Goal: Task Accomplishment & Management: Manage account settings

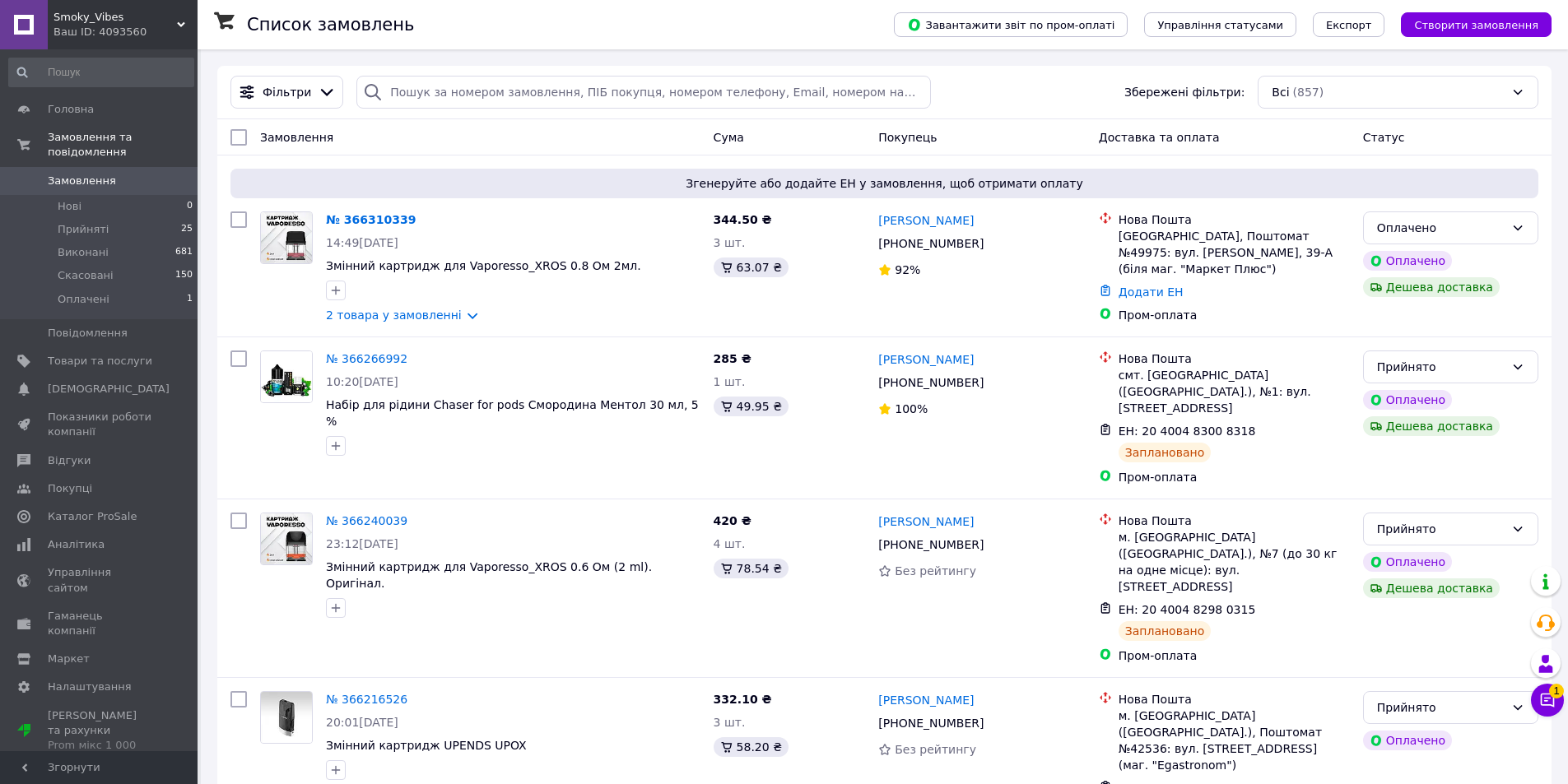
click at [1543, 700] on icon at bounding box center [1547, 700] width 16 height 16
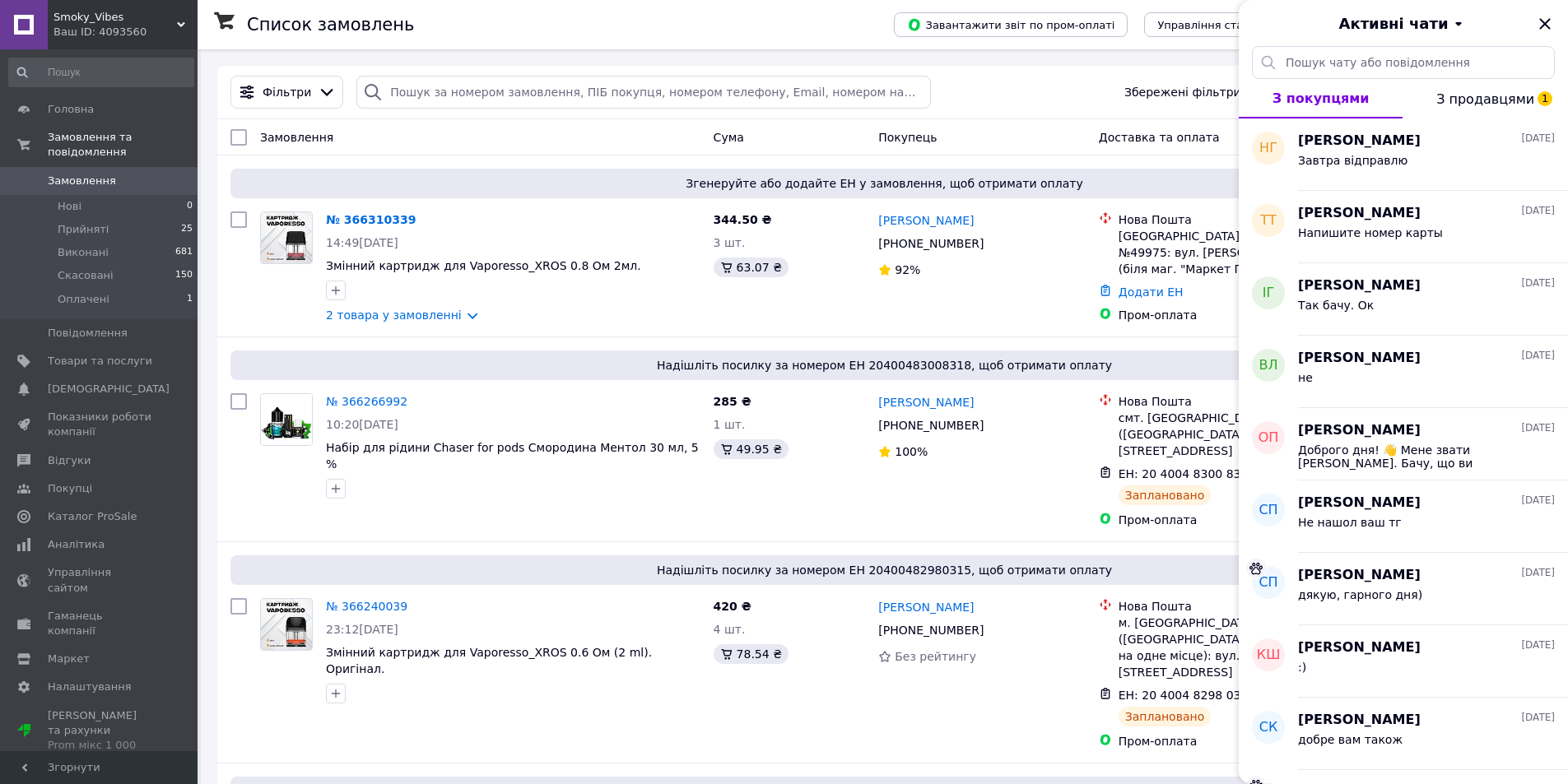
click at [1475, 107] on span "З продавцями 1" at bounding box center [1485, 98] width 98 height 15
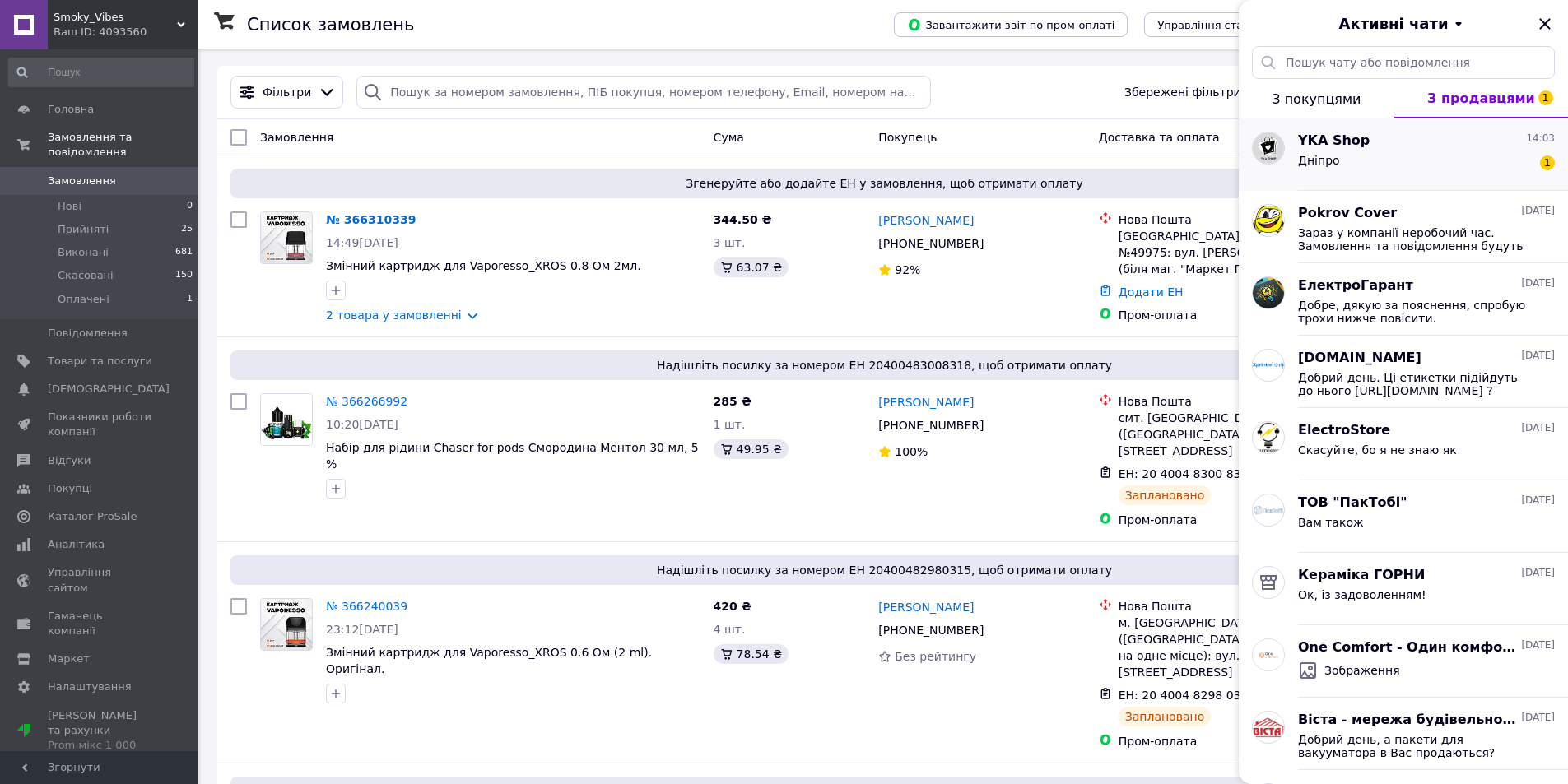
click at [1382, 153] on div "Дніпро 1" at bounding box center [1426, 163] width 257 height 26
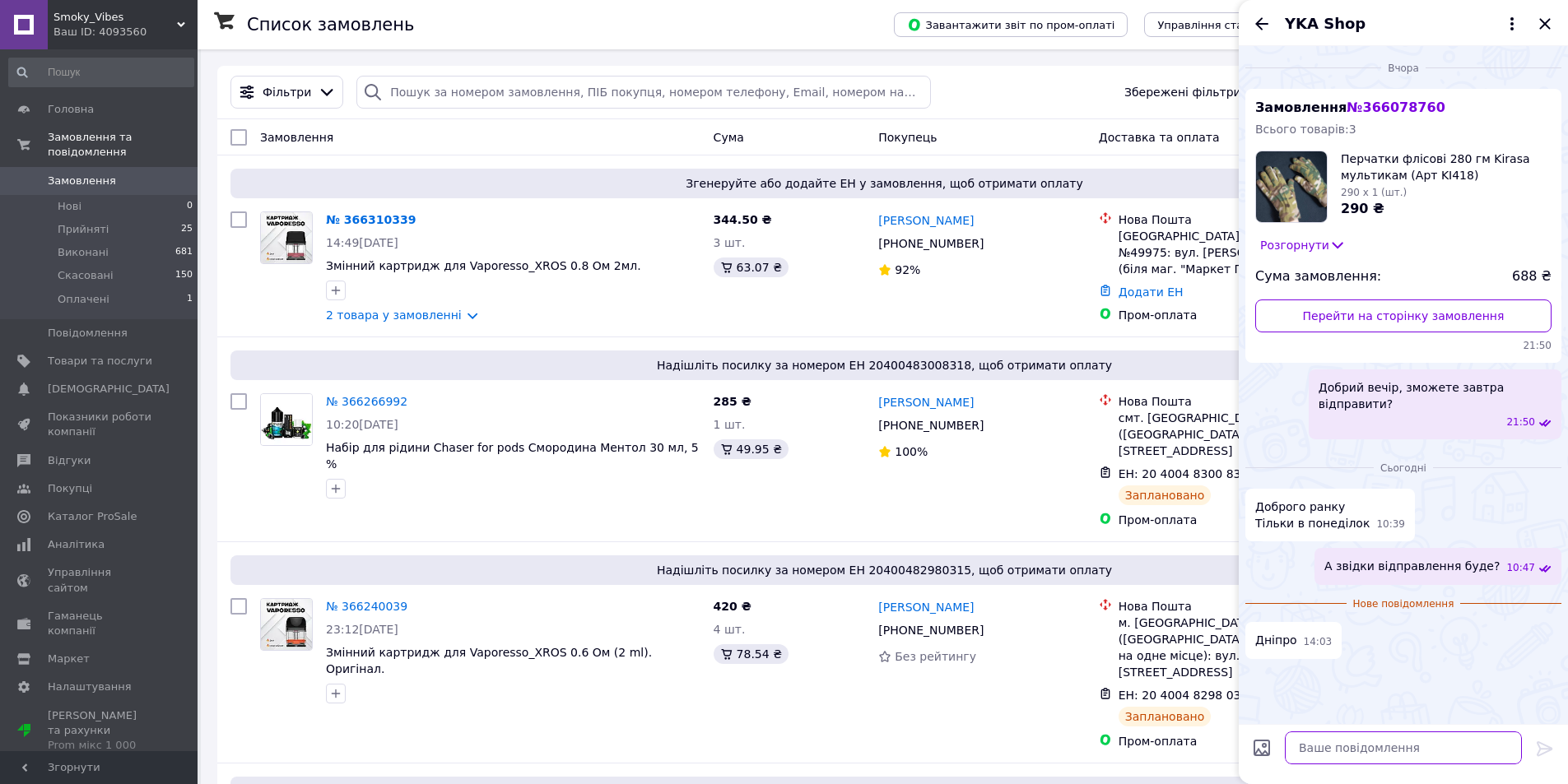
click at [1368, 734] on textarea at bounding box center [1403, 747] width 237 height 33
type textarea "Ок, повинно прийти за сутки"
click at [1545, 741] on icon at bounding box center [1545, 749] width 20 height 20
click at [1545, 22] on icon "Закрити" at bounding box center [1545, 24] width 20 height 20
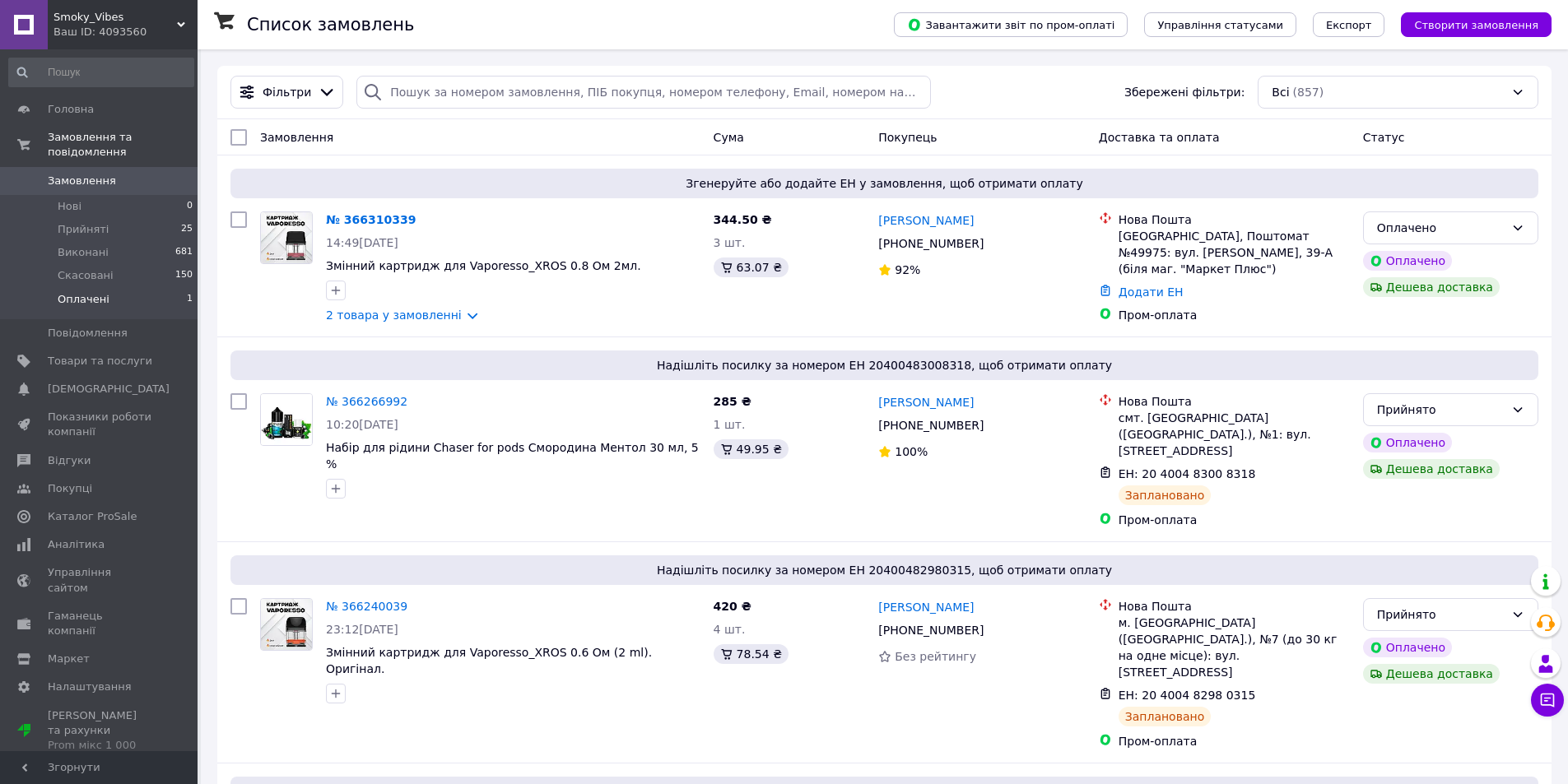
click at [91, 292] on span "Оплачені" at bounding box center [84, 299] width 52 height 14
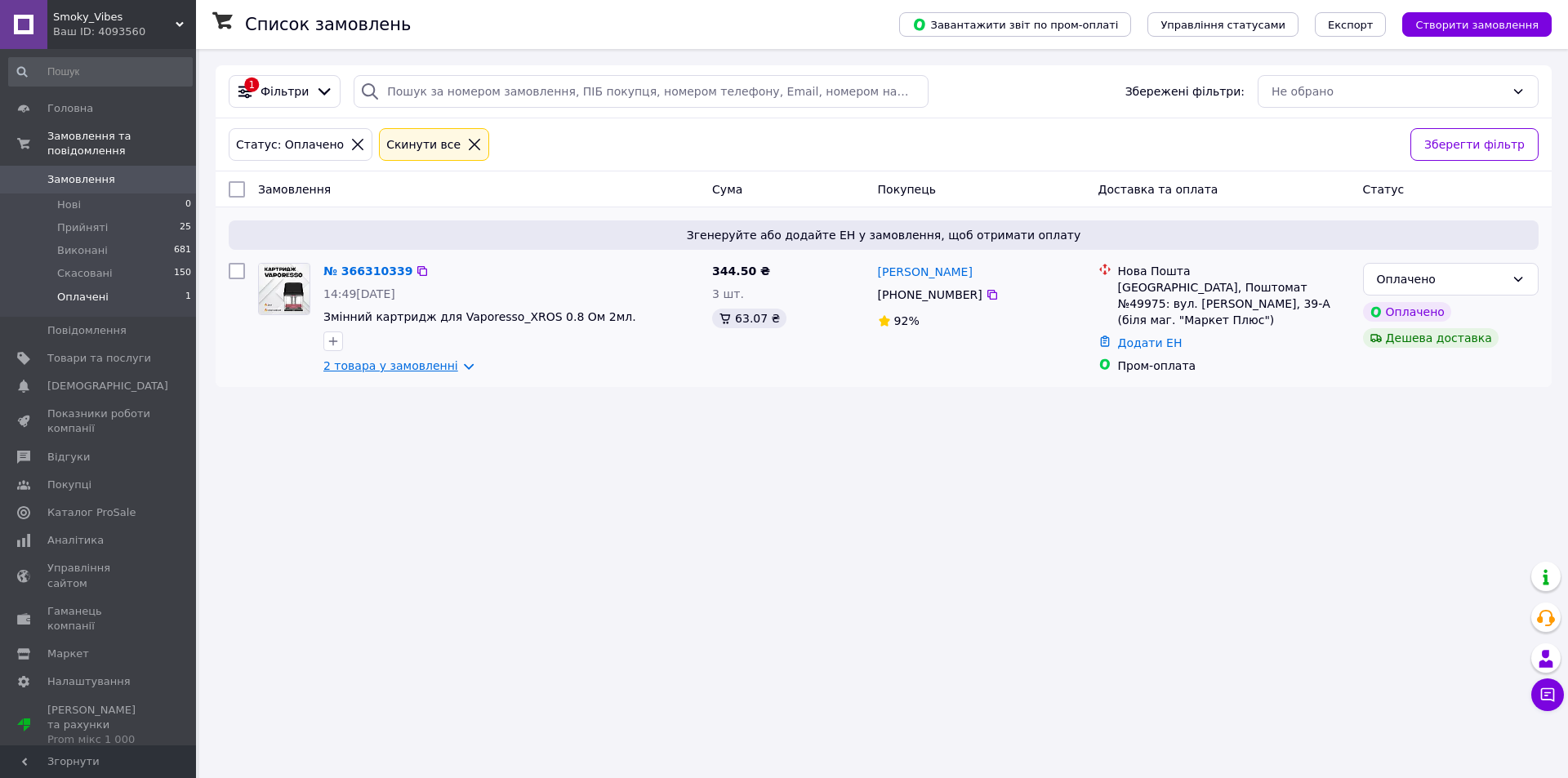
click at [426, 360] on link "2 товара у замовленні" at bounding box center [390, 366] width 135 height 13
click at [1506, 280] on div "Оплачено" at bounding box center [1450, 279] width 175 height 33
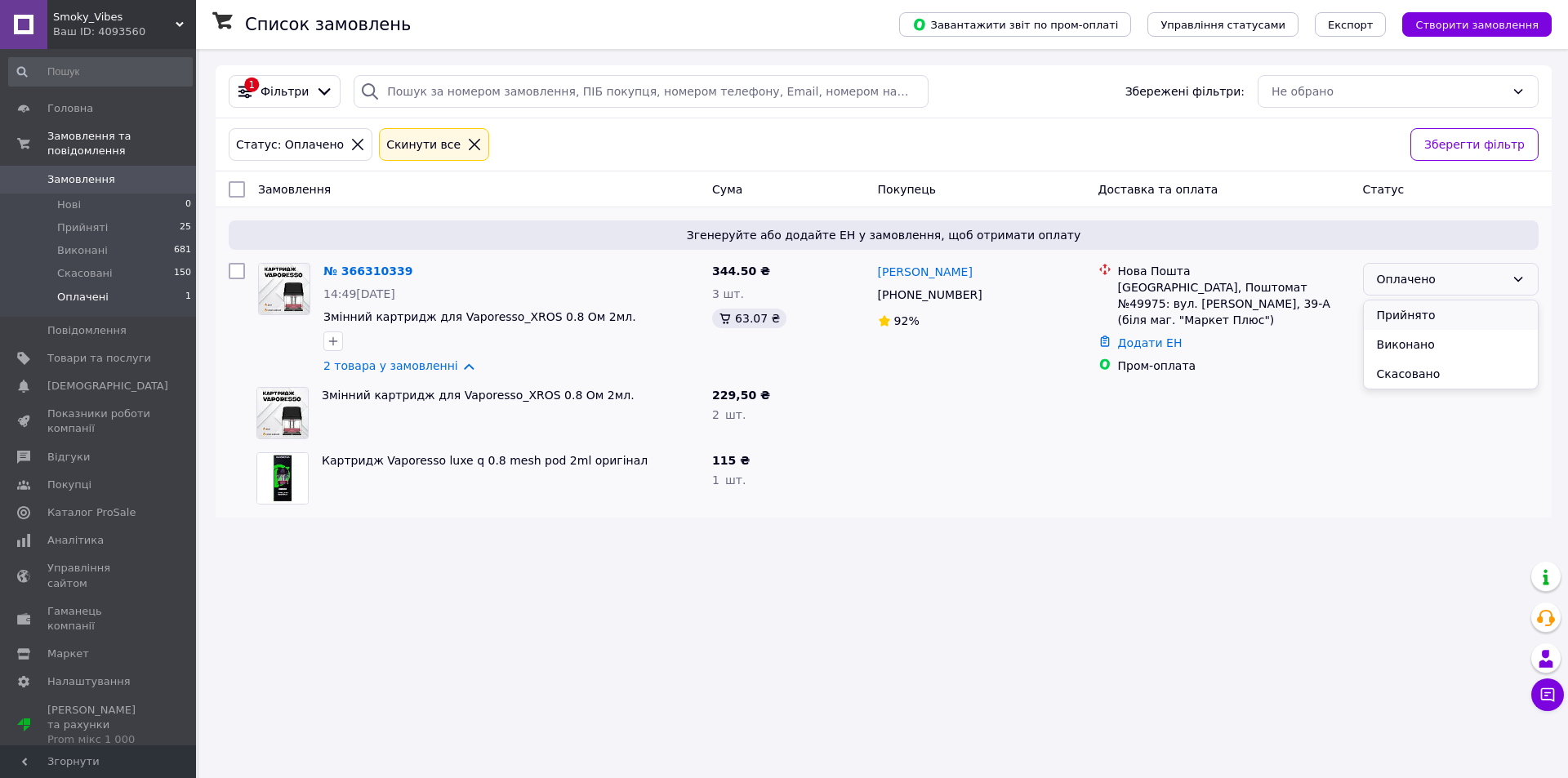
click at [1454, 313] on li "Прийнято" at bounding box center [1450, 315] width 174 height 30
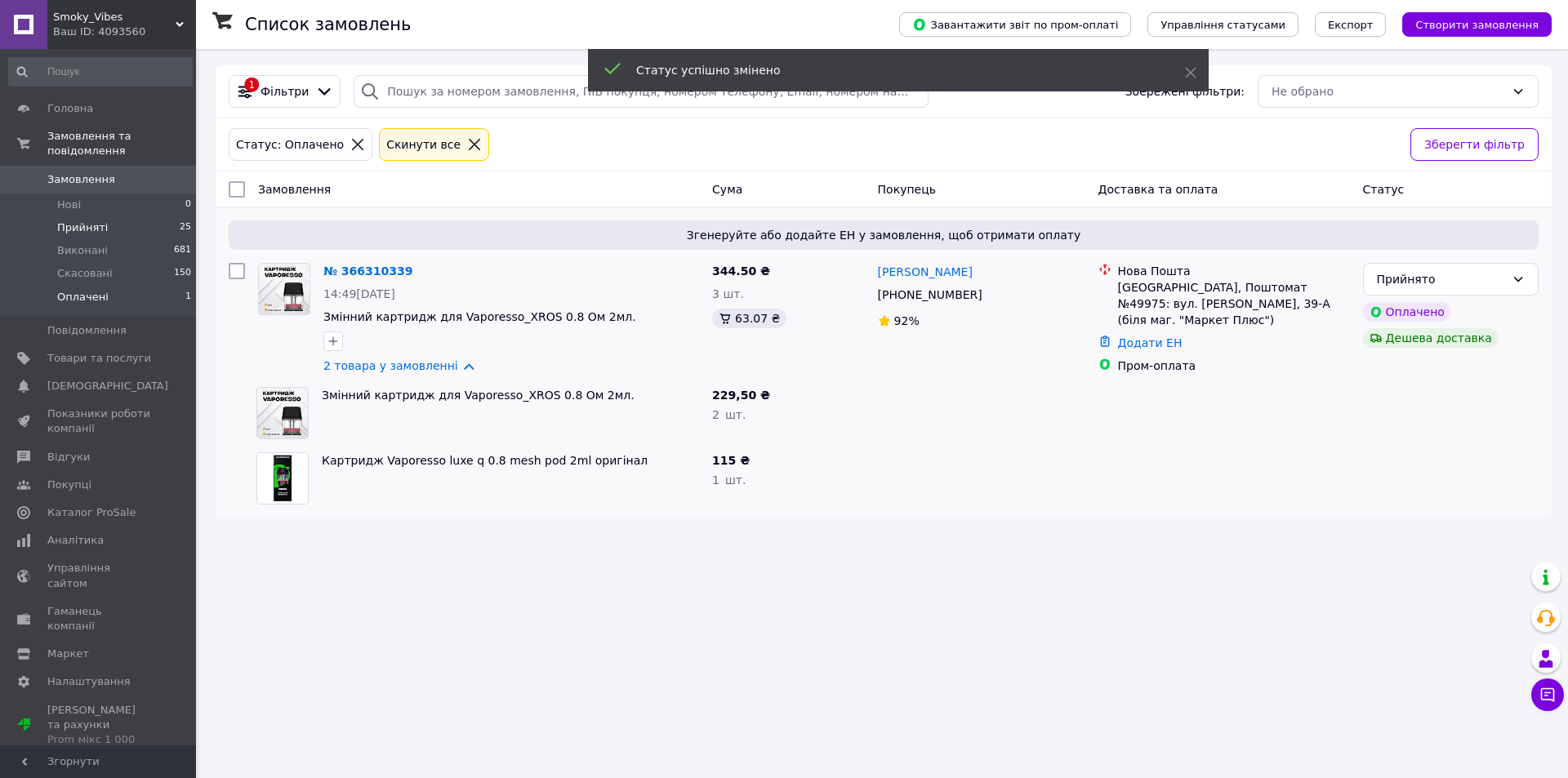
click at [129, 216] on li "Прийняті 25" at bounding box center [100, 228] width 201 height 23
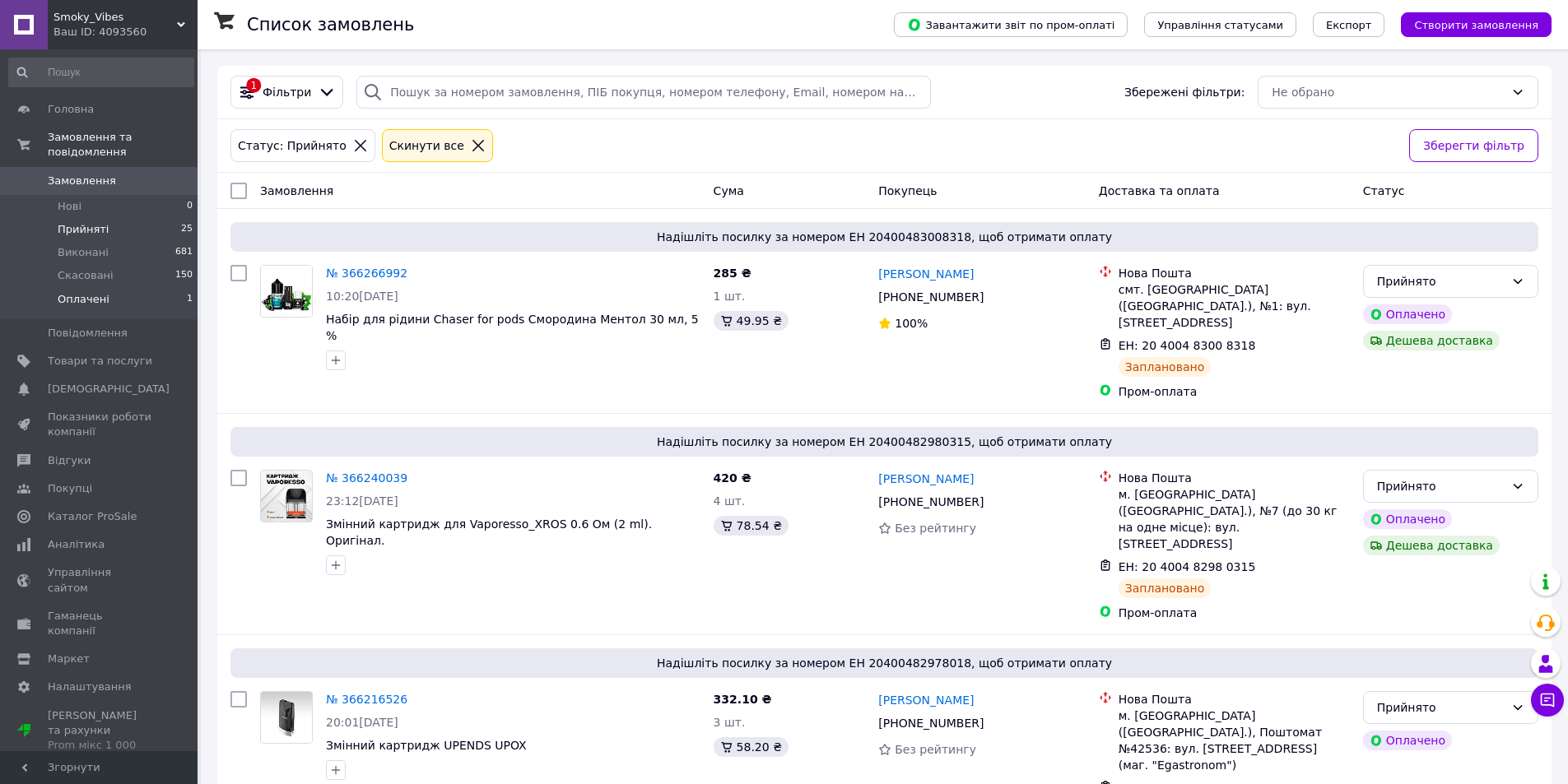
click at [99, 292] on span "Оплачені" at bounding box center [84, 299] width 52 height 14
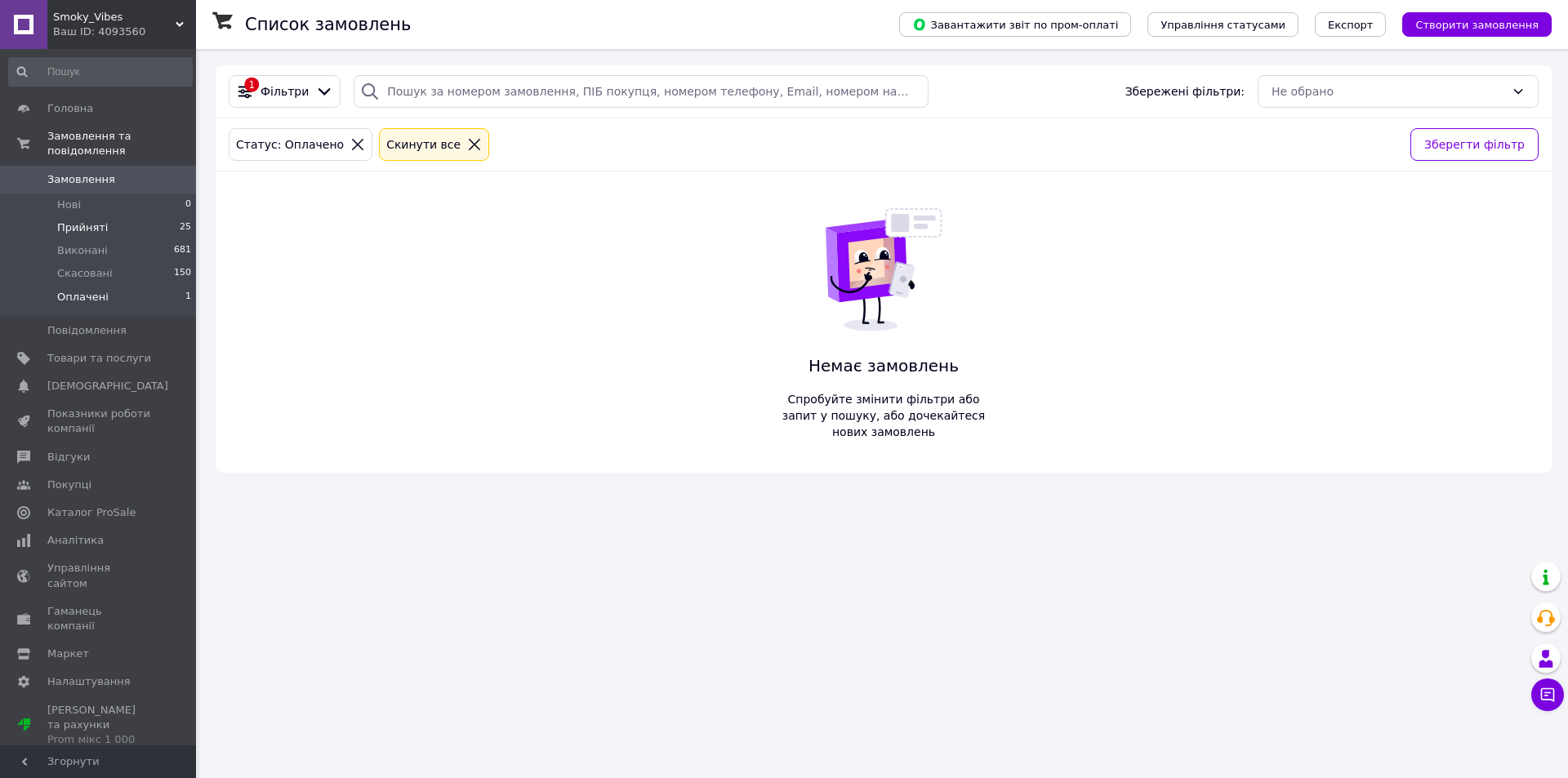
click at [111, 216] on li "Прийняті 25" at bounding box center [100, 228] width 201 height 23
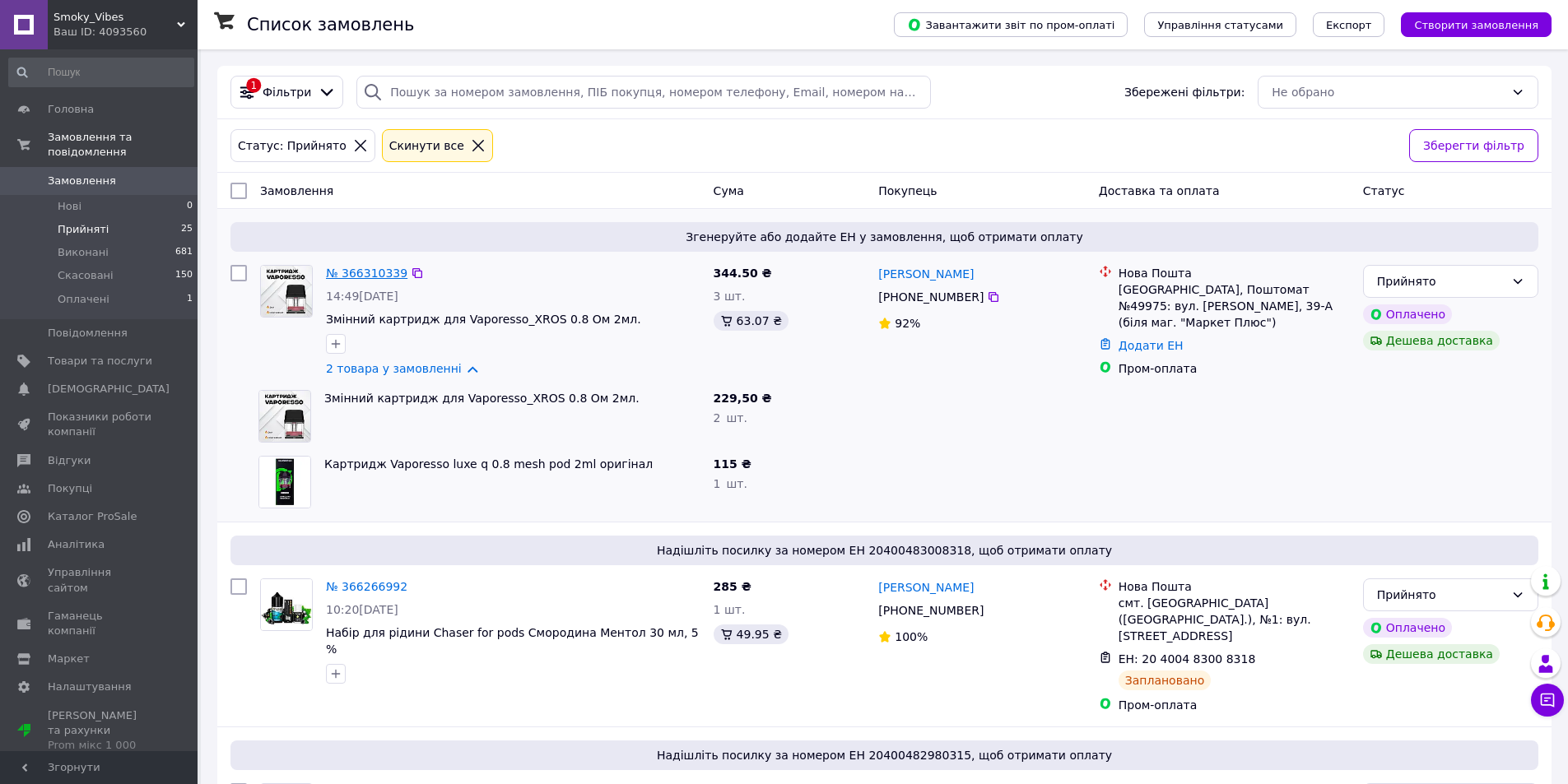
click at [354, 269] on link "№ 366310339" at bounding box center [366, 273] width 81 height 14
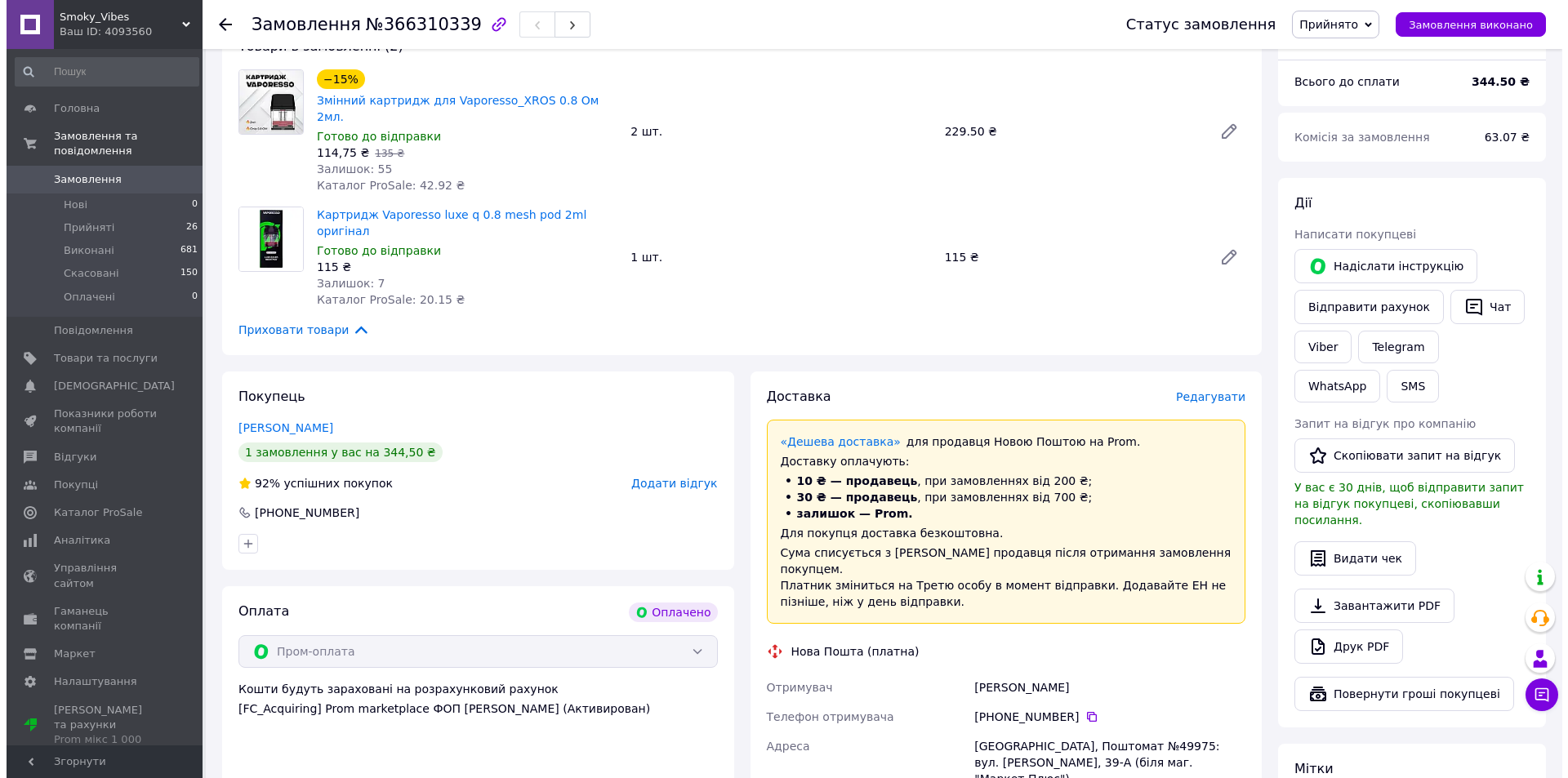
scroll to position [326, 0]
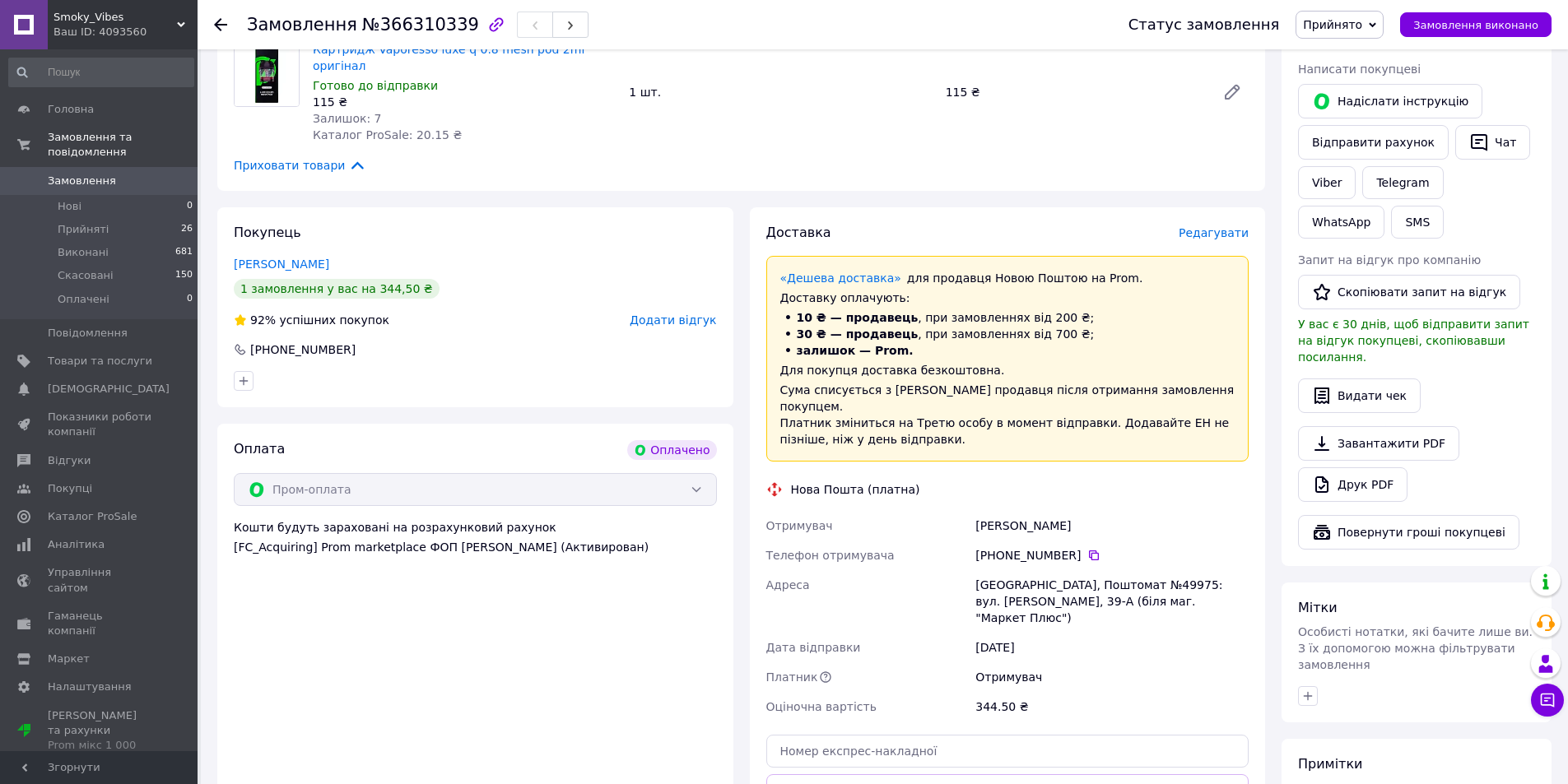
click at [1230, 226] on span "Редагувати" at bounding box center [1214, 232] width 70 height 14
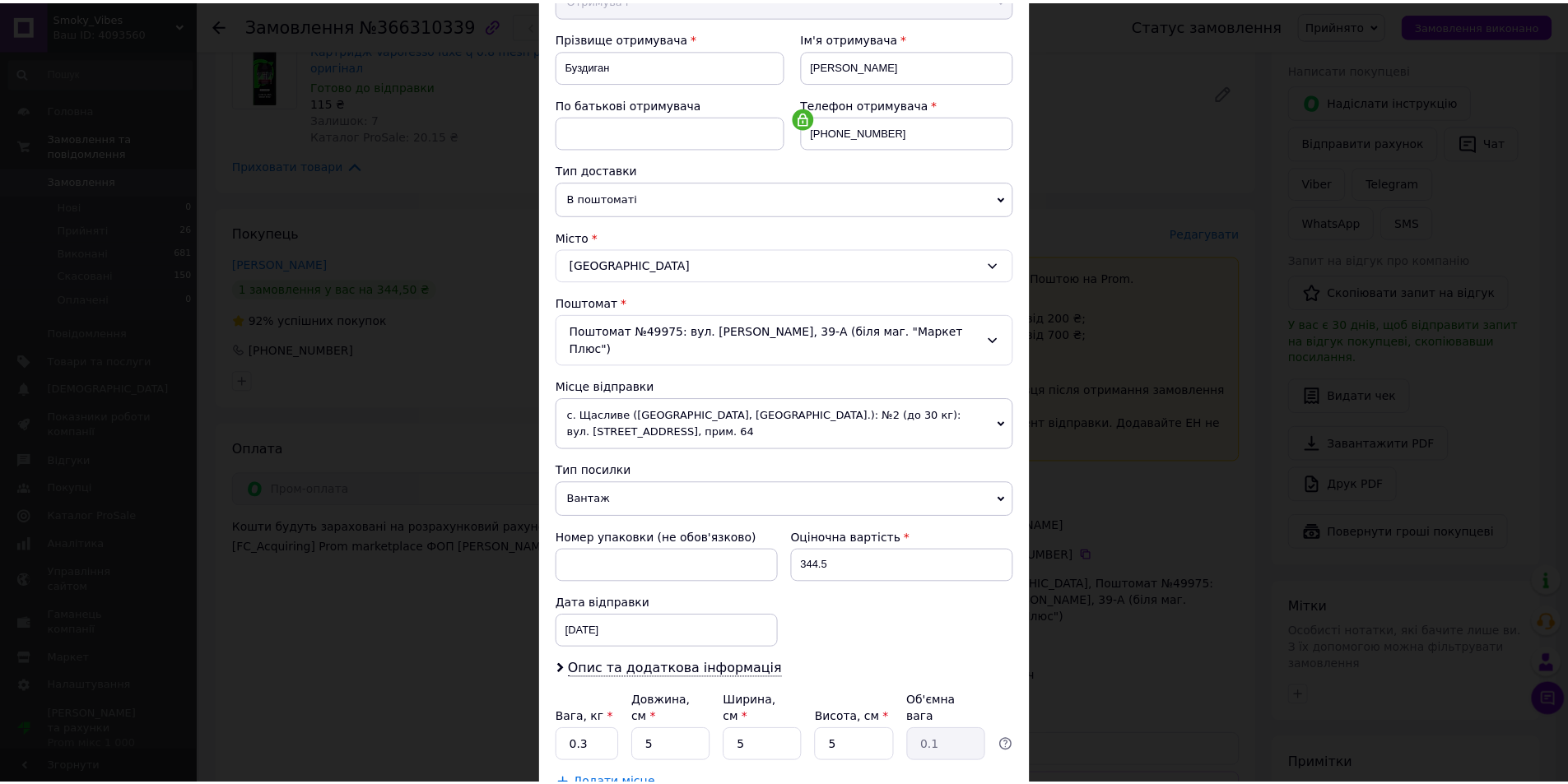
scroll to position [325, 0]
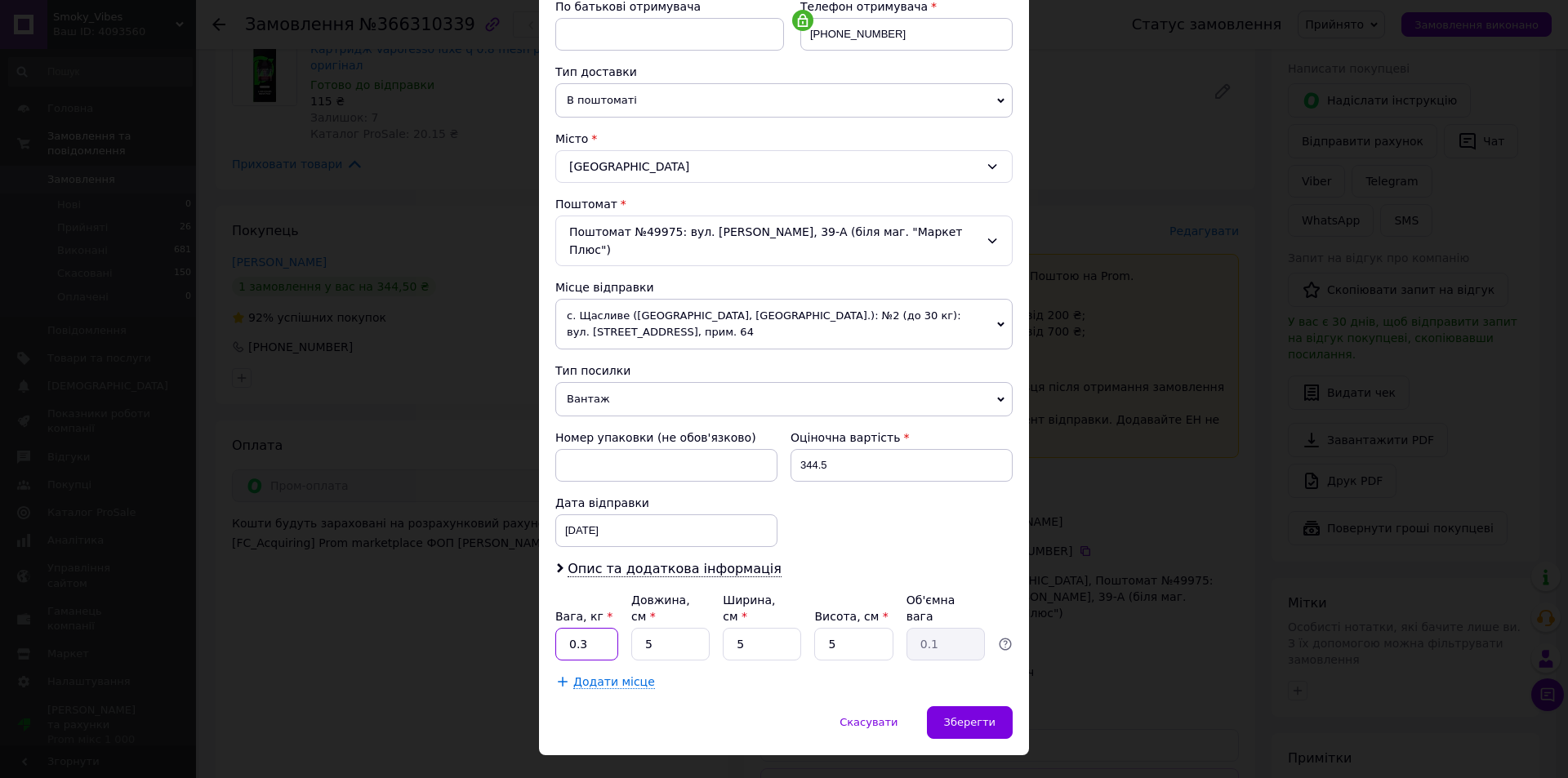
click at [598, 628] on input "0.3" at bounding box center [587, 644] width 63 height 33
type input "0.1"
drag, startPoint x: 675, startPoint y: 613, endPoint x: 645, endPoint y: 613, distance: 30.0
click at [631, 628] on input "5" at bounding box center [671, 644] width 79 height 33
type input "20"
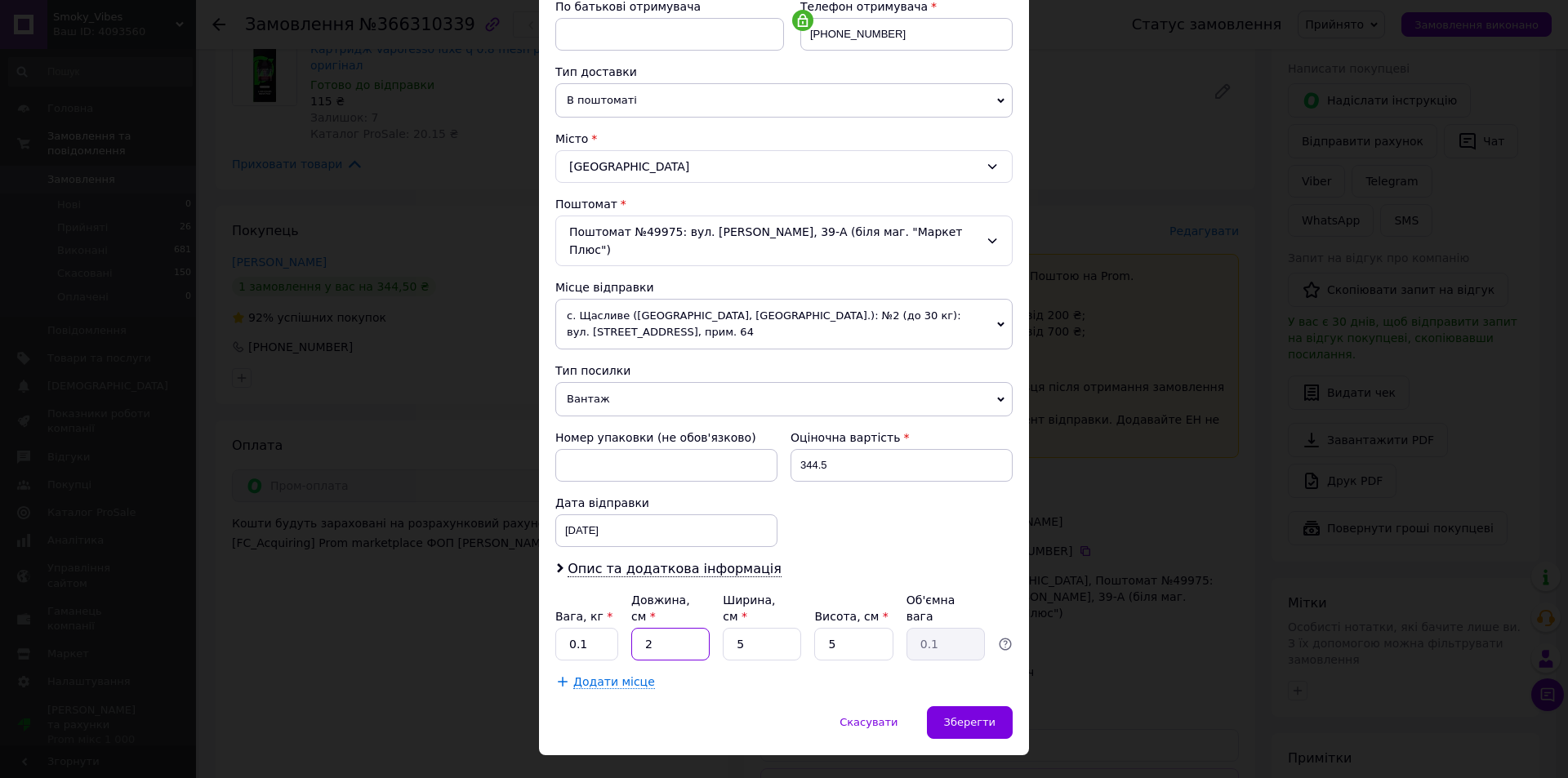
type input "0.13"
type input "20"
drag, startPoint x: 756, startPoint y: 607, endPoint x: 729, endPoint y: 610, distance: 27.2
click at [729, 628] on input "5" at bounding box center [762, 644] width 79 height 33
type input "1"
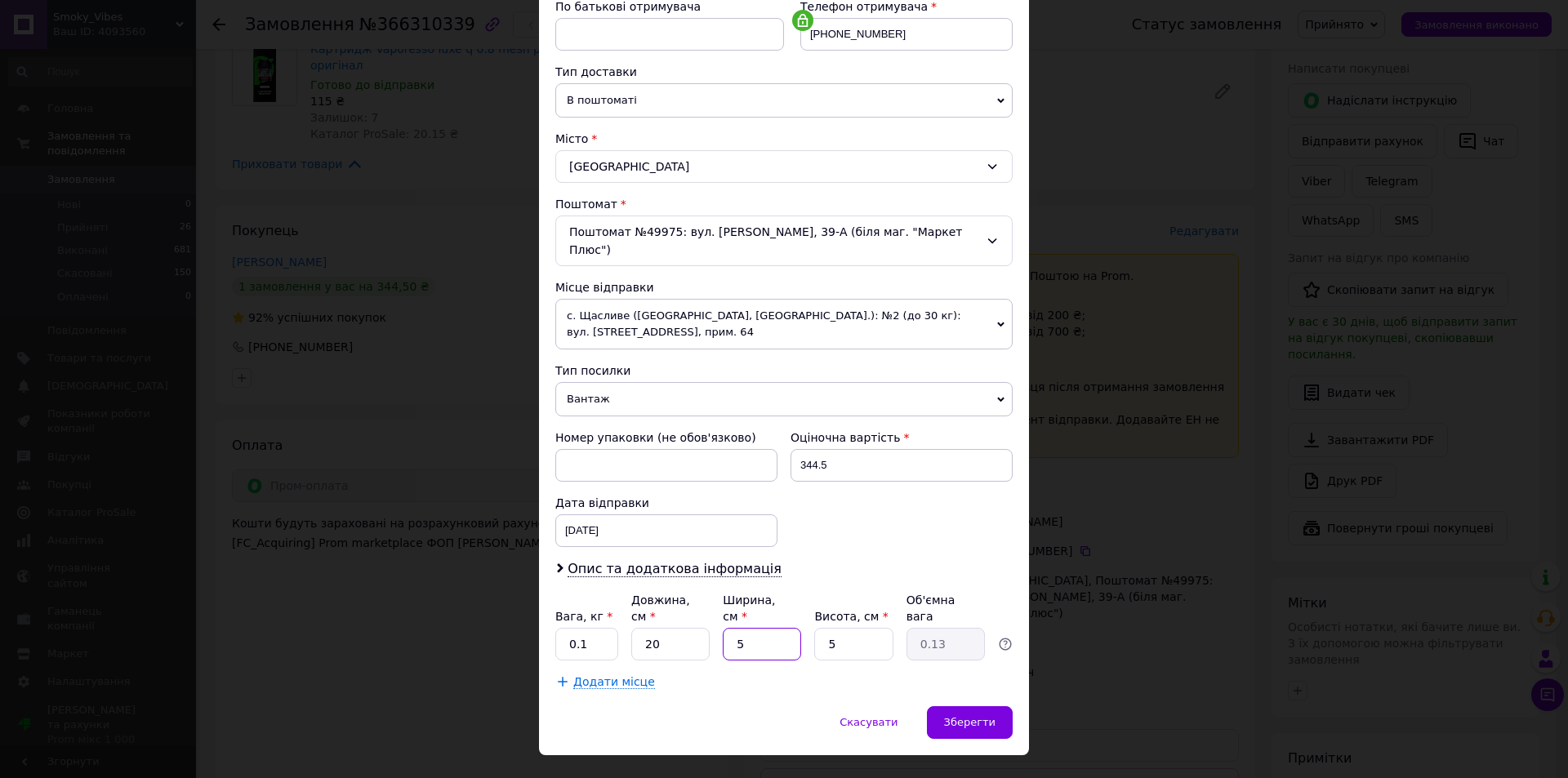
type input "0.1"
type input "15"
type input "0.38"
type input "15"
type input "2"
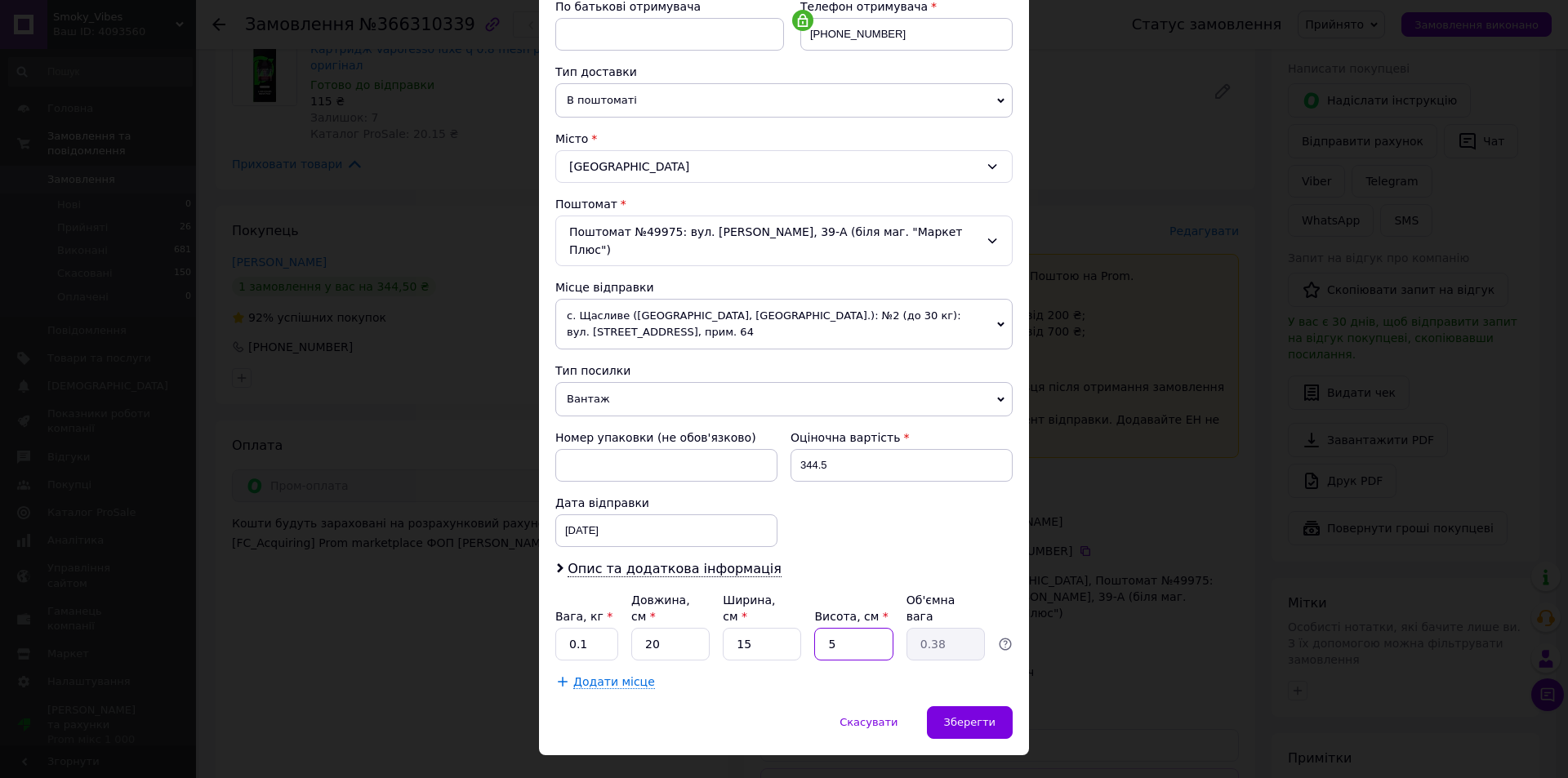
type input "0.15"
click at [825, 628] on input "2" at bounding box center [853, 644] width 79 height 33
type input "2"
click at [970, 716] on span "Зберегти" at bounding box center [970, 723] width 52 height 13
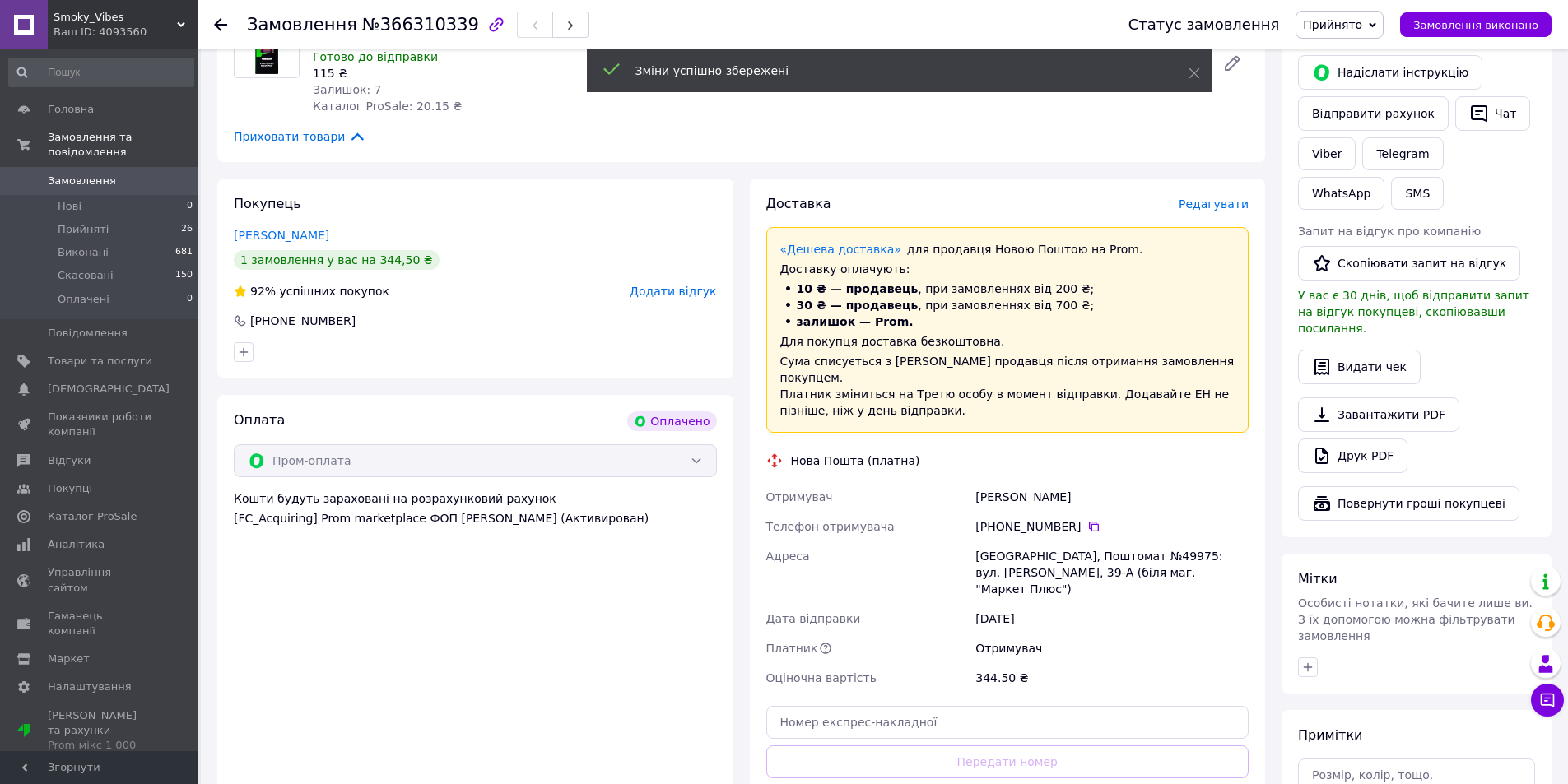
scroll to position [658, 0]
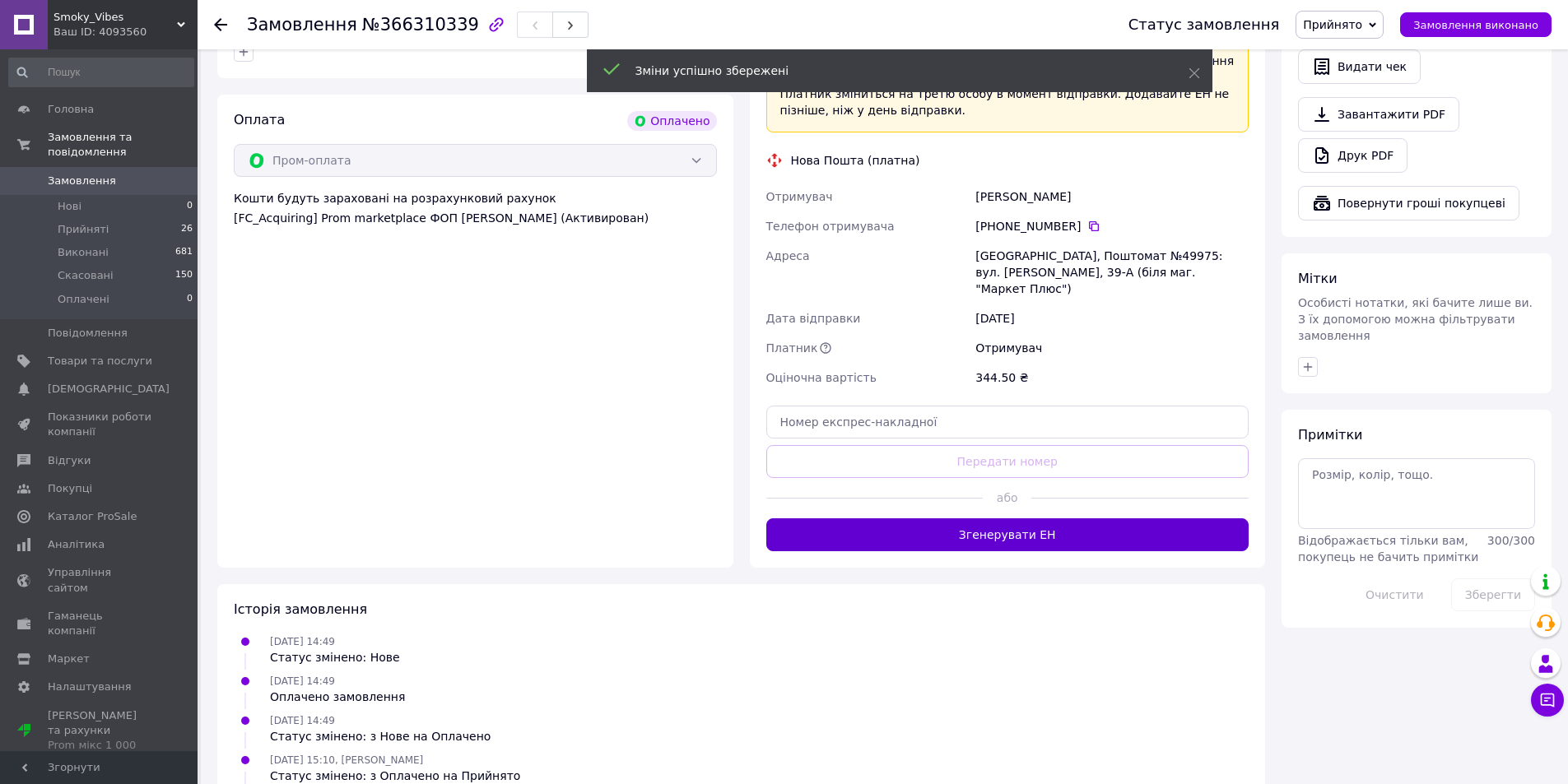
click at [1027, 518] on button "Згенерувати ЕН" at bounding box center [1008, 534] width 483 height 33
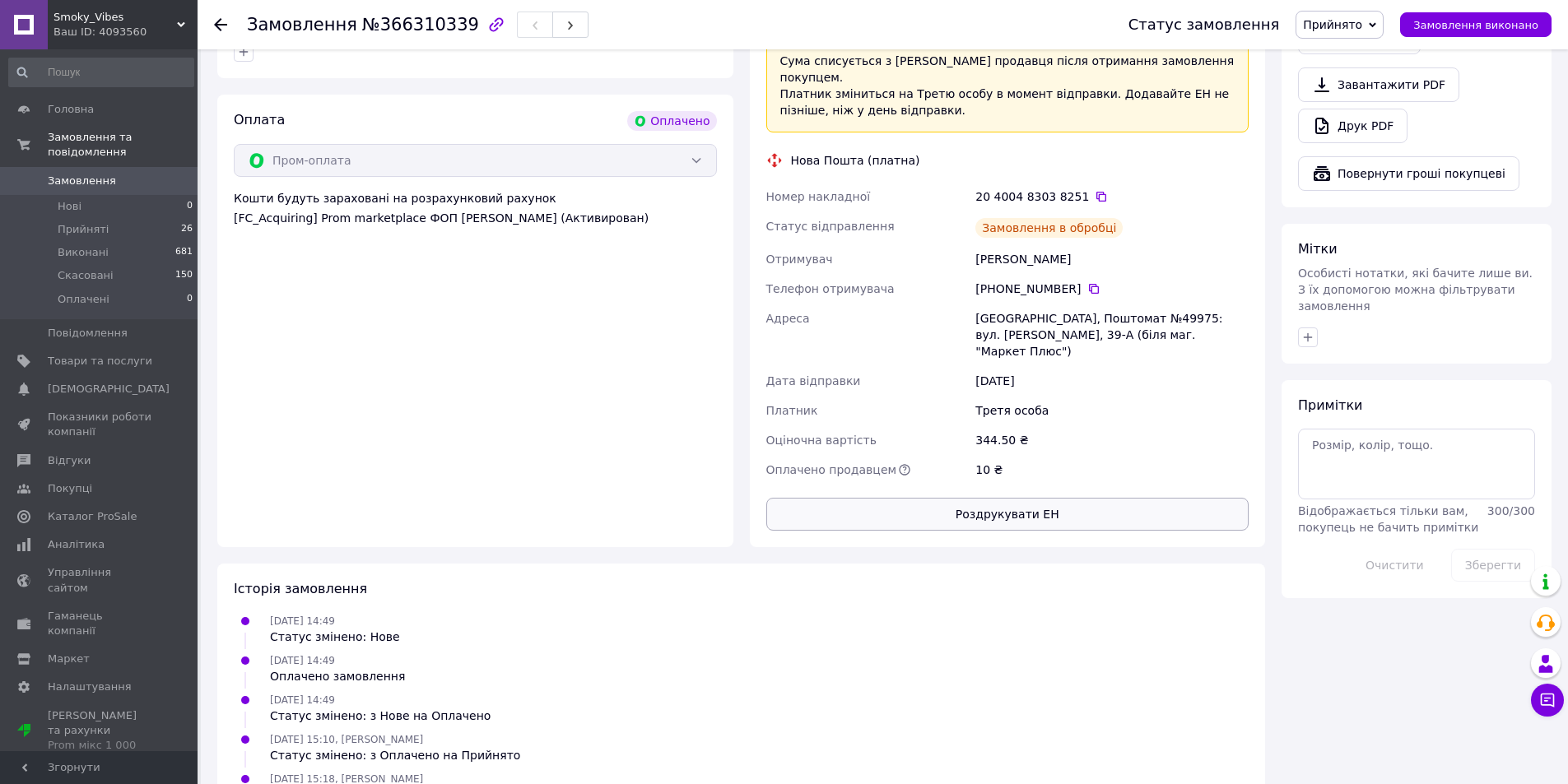
click at [1026, 497] on button "Роздрукувати ЕН" at bounding box center [1008, 514] width 483 height 33
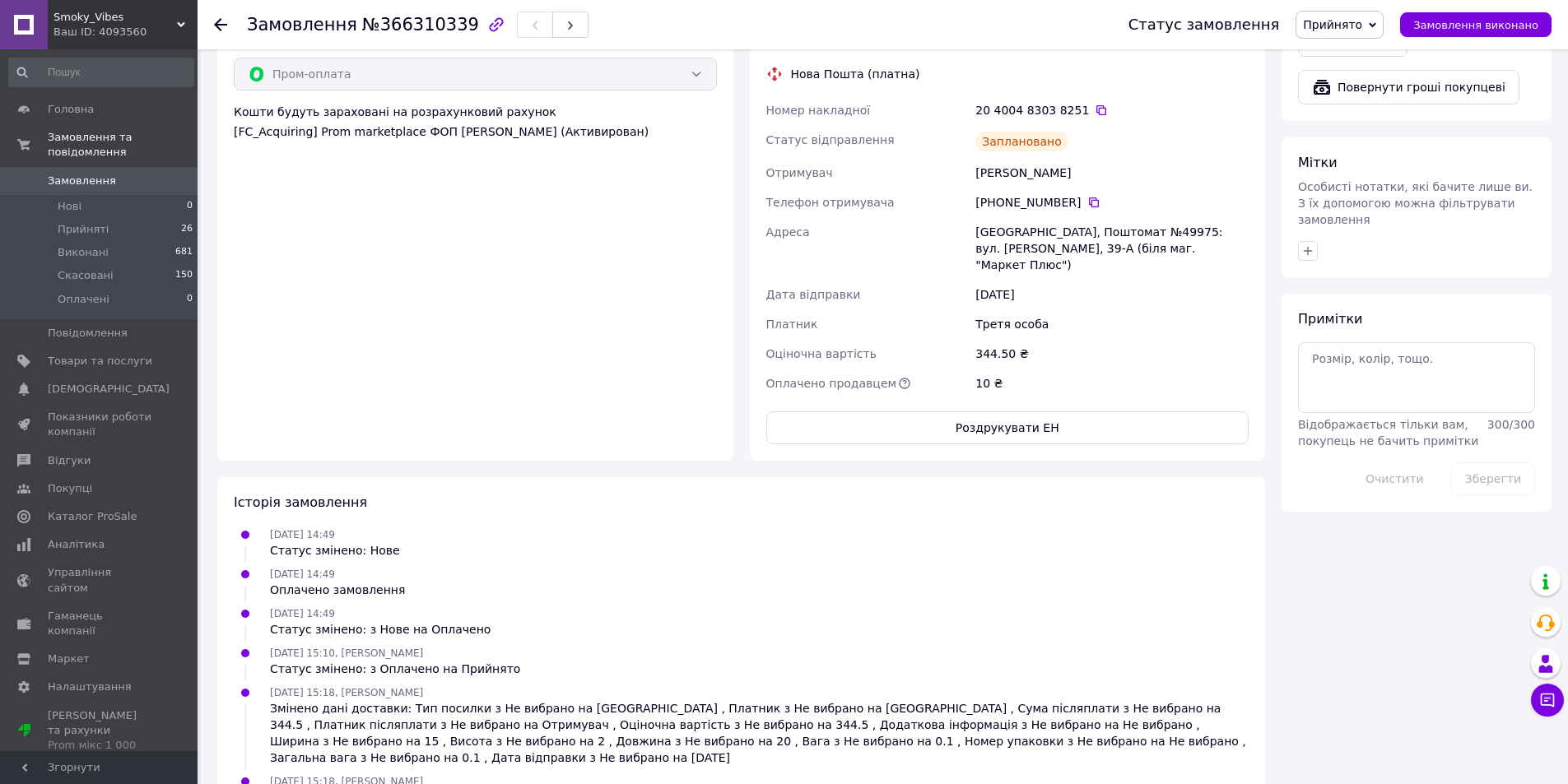
scroll to position [755, 0]
